Goal: Information Seeking & Learning: Learn about a topic

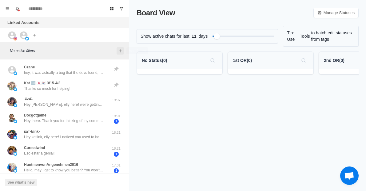
click at [120, 49] on icon "Add filters" at bounding box center [120, 51] width 5 height 5
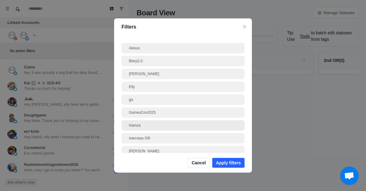
click at [146, 127] on div "Hamza" at bounding box center [183, 126] width 108 height 6
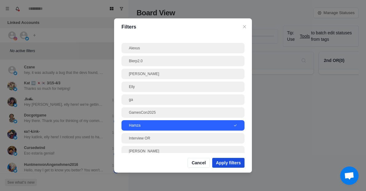
click at [219, 162] on button "Apply filters" at bounding box center [228, 163] width 32 height 10
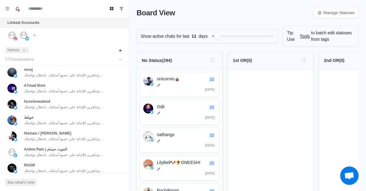
scroll to position [245, 0]
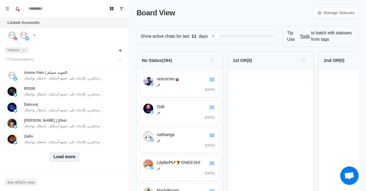
click at [63, 155] on button "Load more" at bounding box center [64, 157] width 30 height 10
click at [25, 51] on icon "close" at bounding box center [24, 50] width 4 height 4
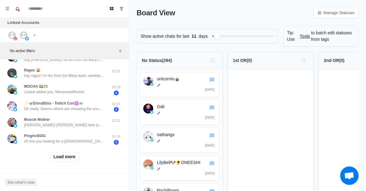
scroll to position [248, 0]
click at [64, 153] on button "Load more" at bounding box center [64, 157] width 30 height 10
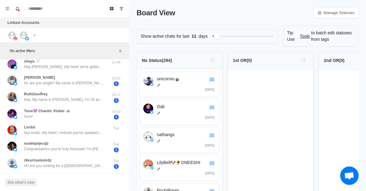
scroll to position [432, 0]
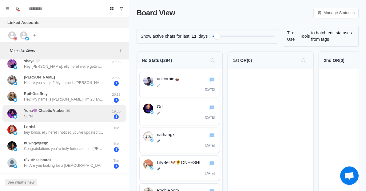
click at [85, 115] on div "Yuna💜 Chaotic Vtuber 🦝 Sure!" at bounding box center [57, 114] width 101 height 12
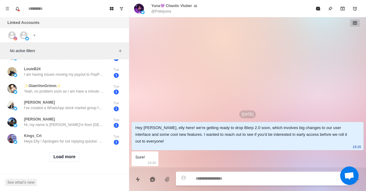
scroll to position [578, 0]
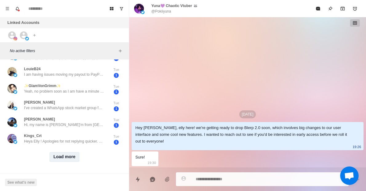
click at [62, 152] on button "Load more" at bounding box center [64, 157] width 30 height 10
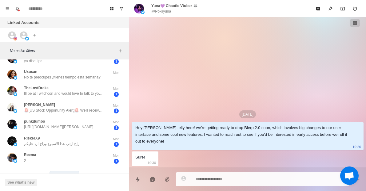
scroll to position [884, 0]
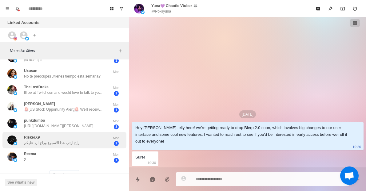
click at [65, 143] on p "راح ارتب هذا الاسبوع وراح ارد عليكم" at bounding box center [51, 143] width 55 height 6
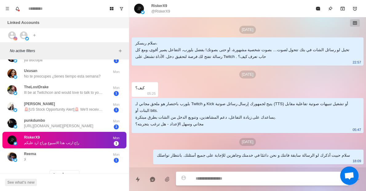
scroll to position [61, 0]
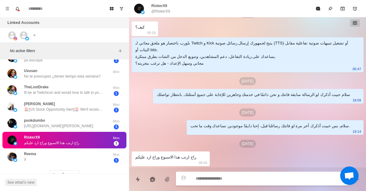
click at [156, 7] on p "RiskerX9" at bounding box center [159, 6] width 16 height 6
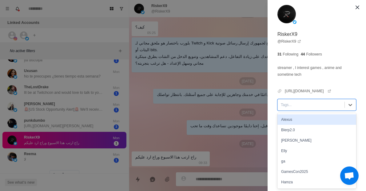
click at [303, 104] on div at bounding box center [310, 105] width 61 height 7
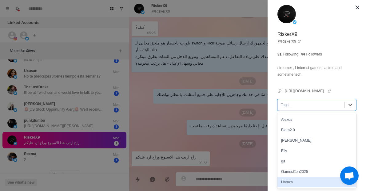
click at [289, 183] on div "Hamza" at bounding box center [316, 182] width 79 height 10
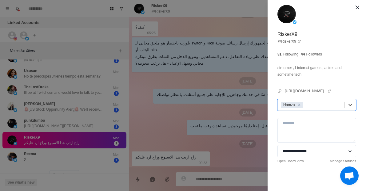
click at [232, 145] on div "**********" at bounding box center [183, 95] width 366 height 191
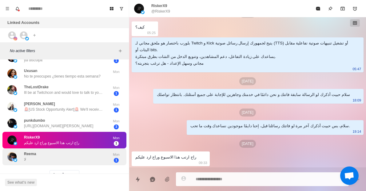
scroll to position [907, 0]
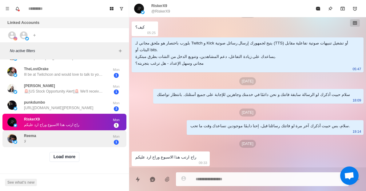
click at [89, 136] on div "Reema لا" at bounding box center [57, 139] width 101 height 12
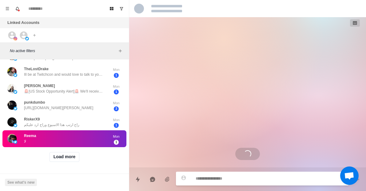
scroll to position [0, 0]
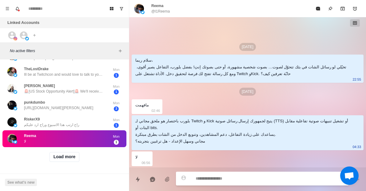
click at [159, 5] on p "Reema" at bounding box center [157, 6] width 12 height 6
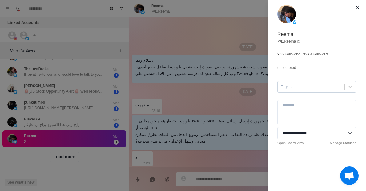
click at [306, 84] on div "Tags..." at bounding box center [310, 86] width 67 height 9
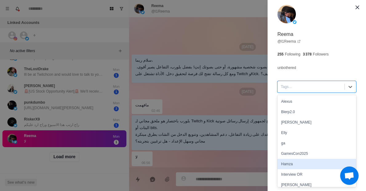
click at [286, 162] on div "Hamza" at bounding box center [316, 164] width 79 height 10
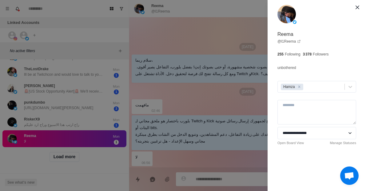
click at [102, 155] on div "**********" at bounding box center [183, 95] width 366 height 191
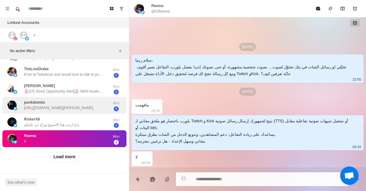
click at [74, 105] on div "punkdumbo [URL][DOMAIN_NAME]" at bounding box center [57, 106] width 101 height 12
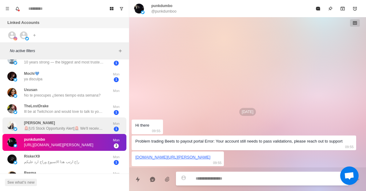
scroll to position [865, 0]
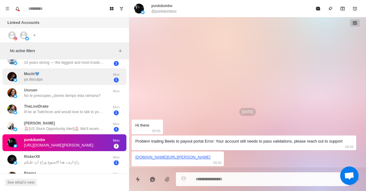
click at [81, 80] on div "Mochi💙 ya disculpa" at bounding box center [57, 77] width 101 height 12
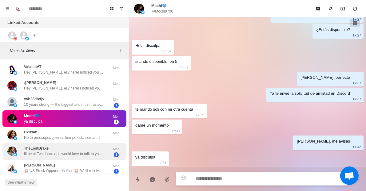
scroll to position [907, 0]
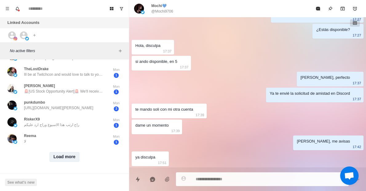
click at [61, 155] on button "Load more" at bounding box center [64, 157] width 30 height 10
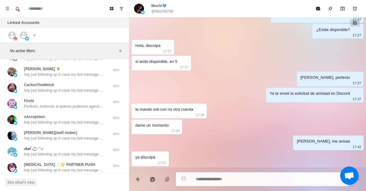
scroll to position [1228, 0]
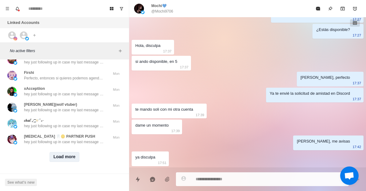
click at [63, 152] on button "Load more" at bounding box center [64, 157] width 30 height 10
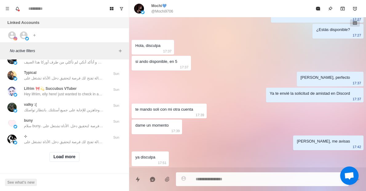
scroll to position [1549, 0]
click at [54, 152] on button "Load more" at bounding box center [64, 157] width 30 height 10
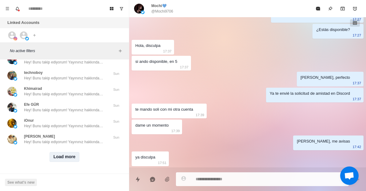
scroll to position [1877, 0]
click at [54, 152] on button "Load more" at bounding box center [64, 157] width 30 height 10
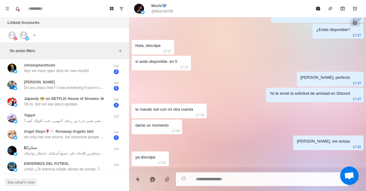
scroll to position [2203, 0]
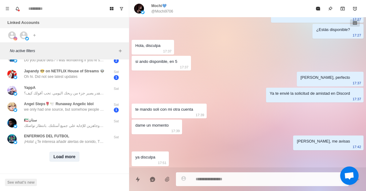
click at [60, 153] on button "Load more" at bounding box center [64, 157] width 30 height 10
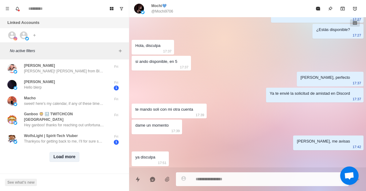
scroll to position [2526, 0]
click at [60, 153] on button "Load more" at bounding box center [64, 157] width 30 height 10
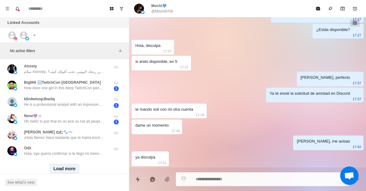
scroll to position [2850, 0]
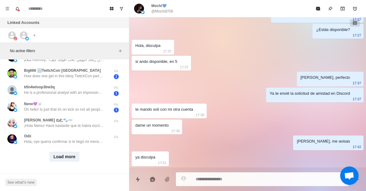
click at [65, 152] on button "Load more" at bounding box center [64, 157] width 30 height 10
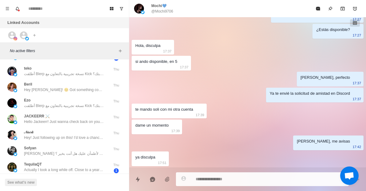
scroll to position [3178, 0]
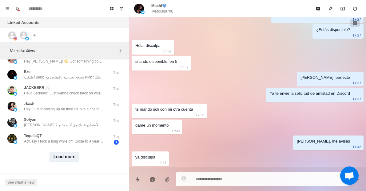
click at [71, 152] on button "Load more" at bounding box center [64, 157] width 30 height 10
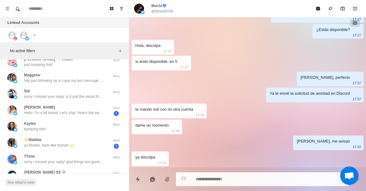
scroll to position [3499, 0]
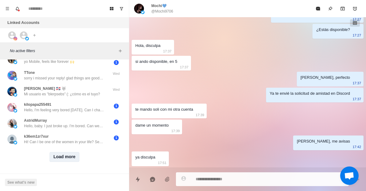
click at [71, 152] on button "Load more" at bounding box center [64, 157] width 30 height 10
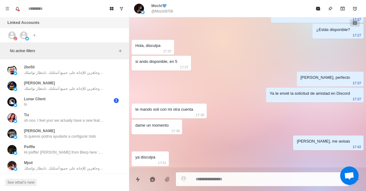
scroll to position [3818, 0]
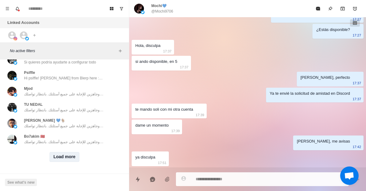
click at [71, 152] on button "Load more" at bounding box center [64, 157] width 30 height 10
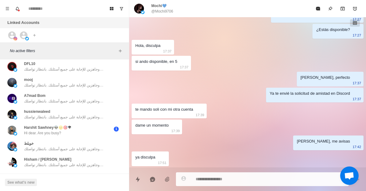
scroll to position [4012, 0]
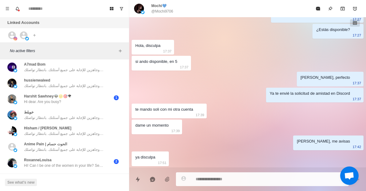
type textarea "*"
